Goal: Information Seeking & Learning: Learn about a topic

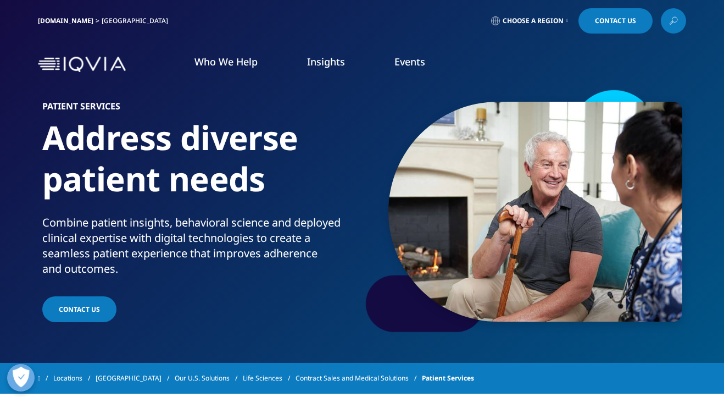
click at [677, 27] on icon at bounding box center [673, 21] width 9 height 14
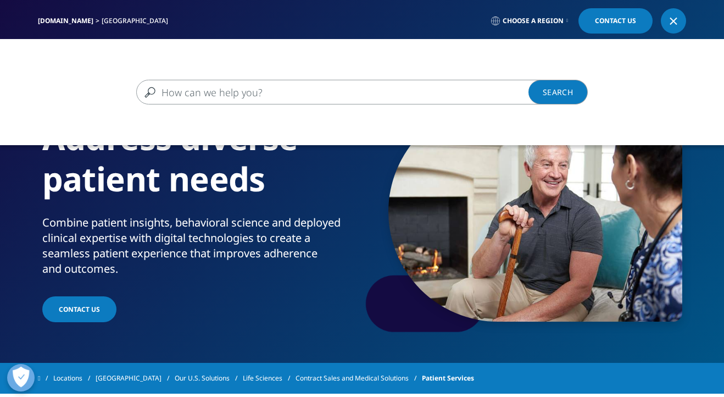
click at [330, 88] on input "Search" at bounding box center [346, 92] width 420 height 25
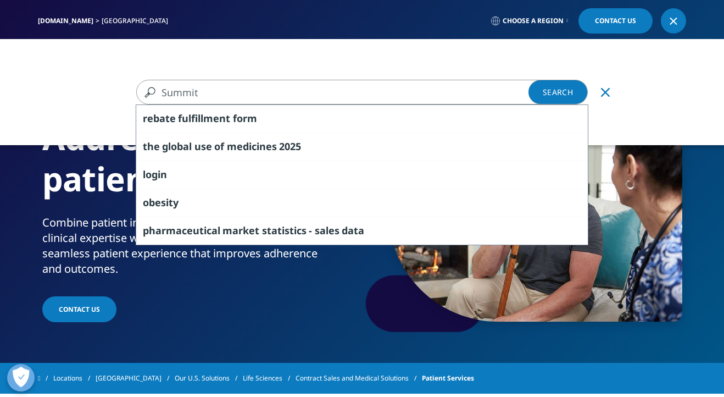
type input "Summit"
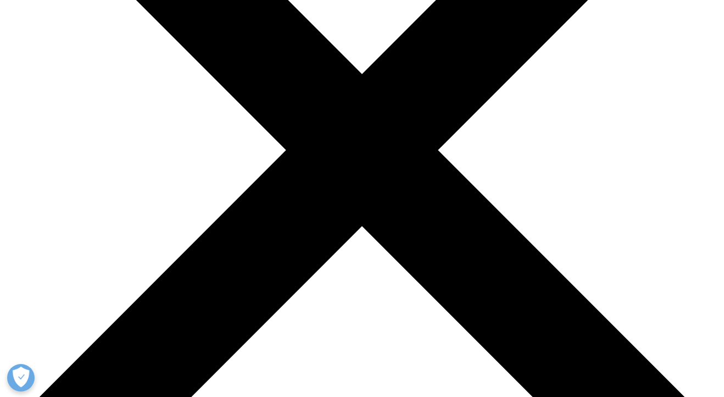
scroll to position [225, 0]
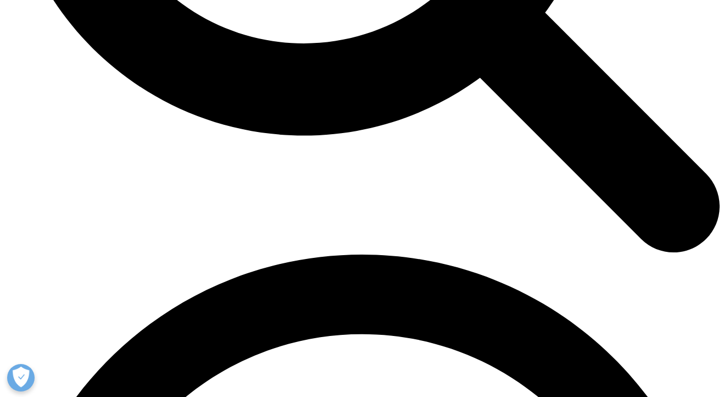
scroll to position [1198, 0]
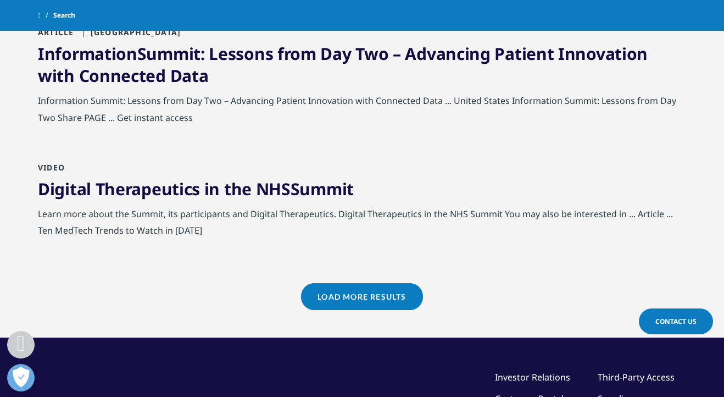
click at [390, 292] on link "Load More Results" at bounding box center [361, 296] width 121 height 27
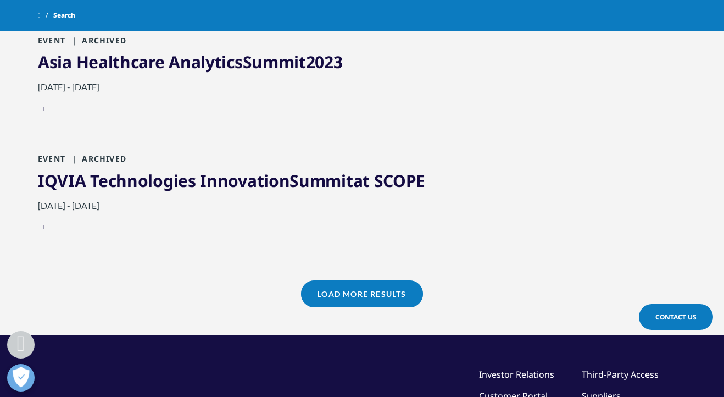
scroll to position [2395, 0]
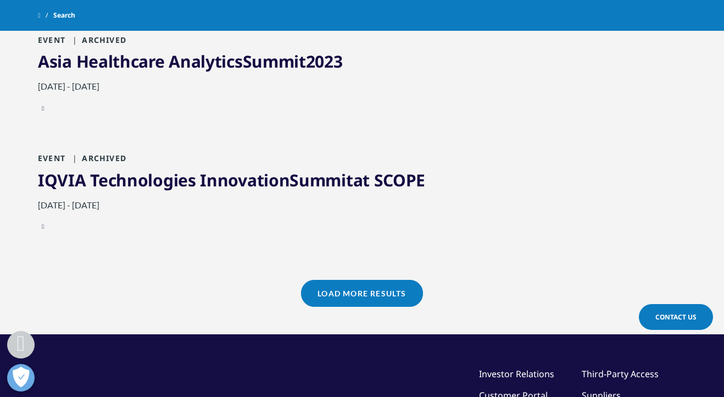
click at [376, 287] on link "Load More Results" at bounding box center [361, 293] width 121 height 27
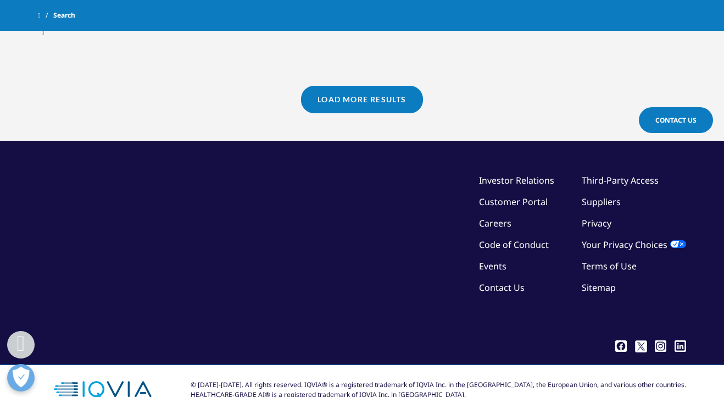
scroll to position [3744, 0]
